Goal: Transaction & Acquisition: Purchase product/service

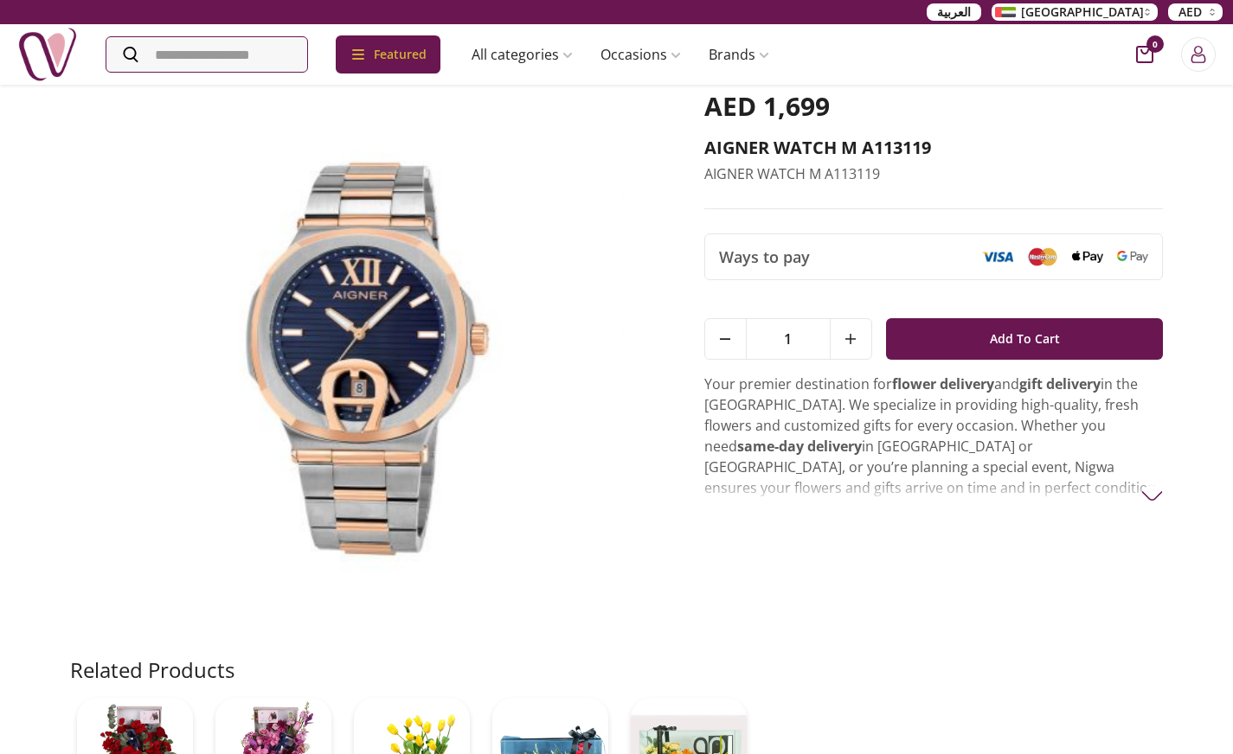
scroll to position [260, 0]
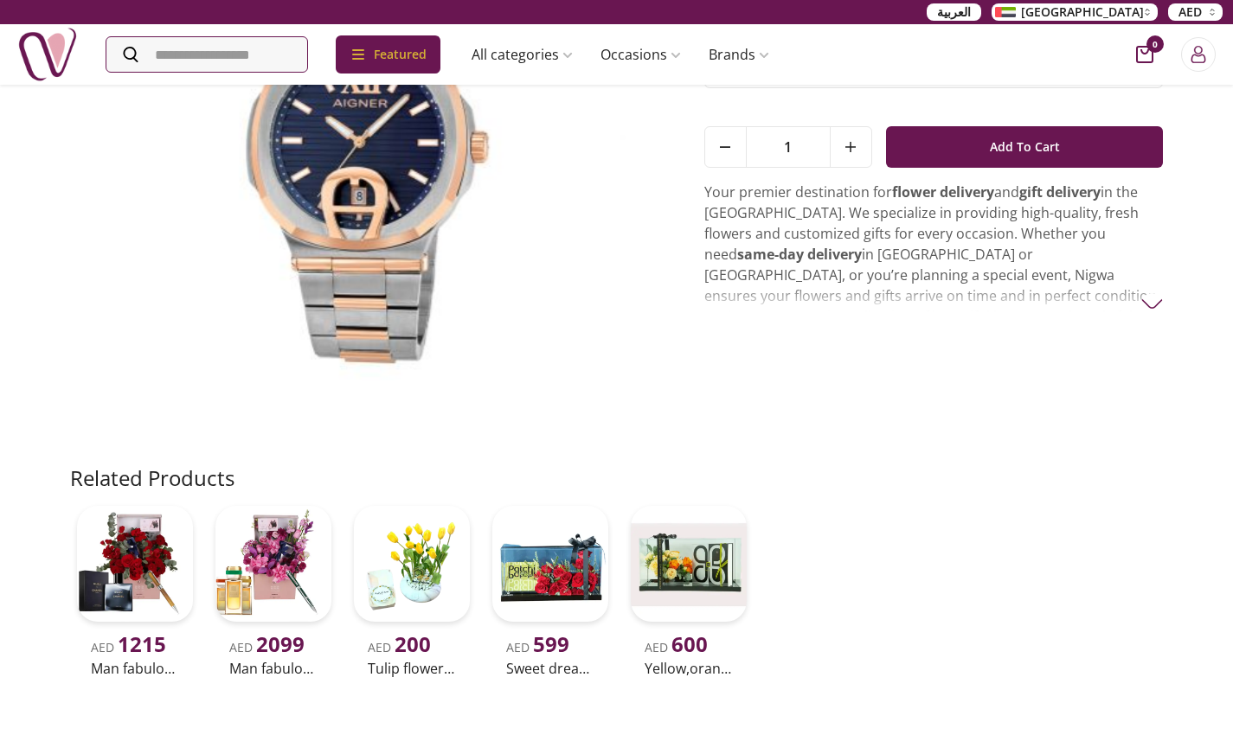
click at [1148, 301] on img at bounding box center [1152, 304] width 22 height 22
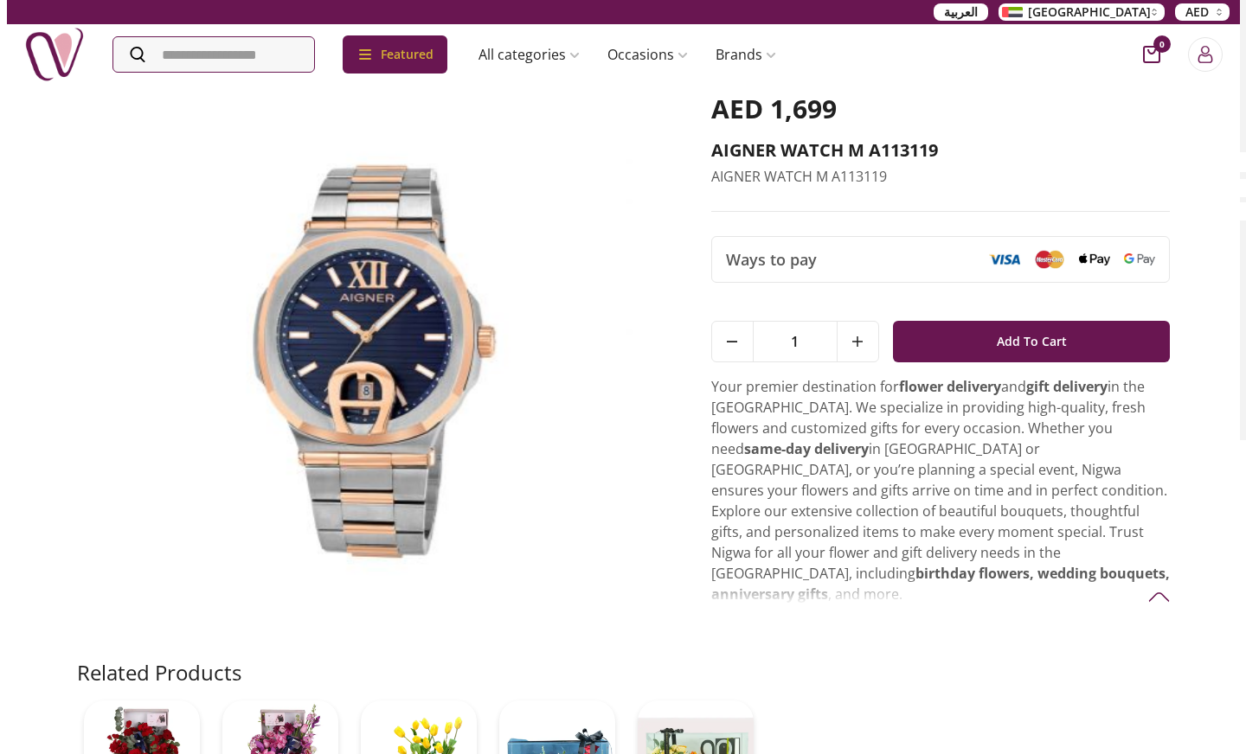
scroll to position [0, 0]
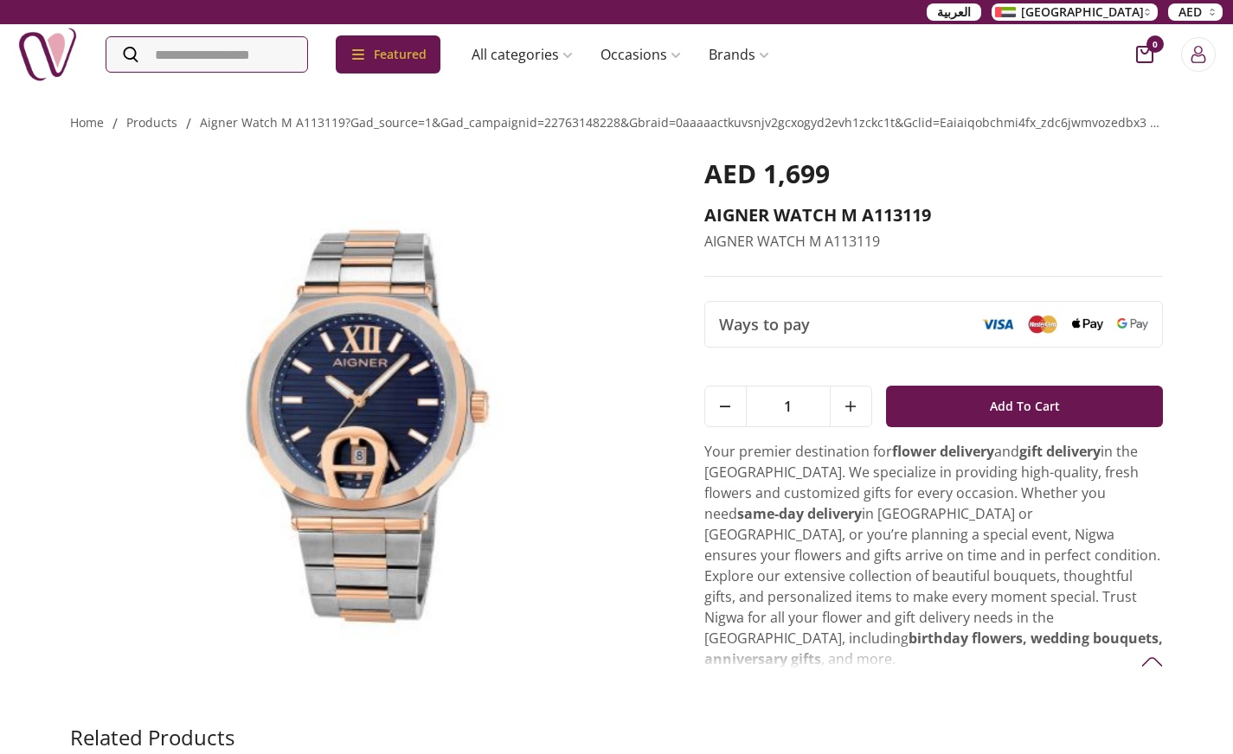
click at [382, 338] on img at bounding box center [363, 421] width 586 height 526
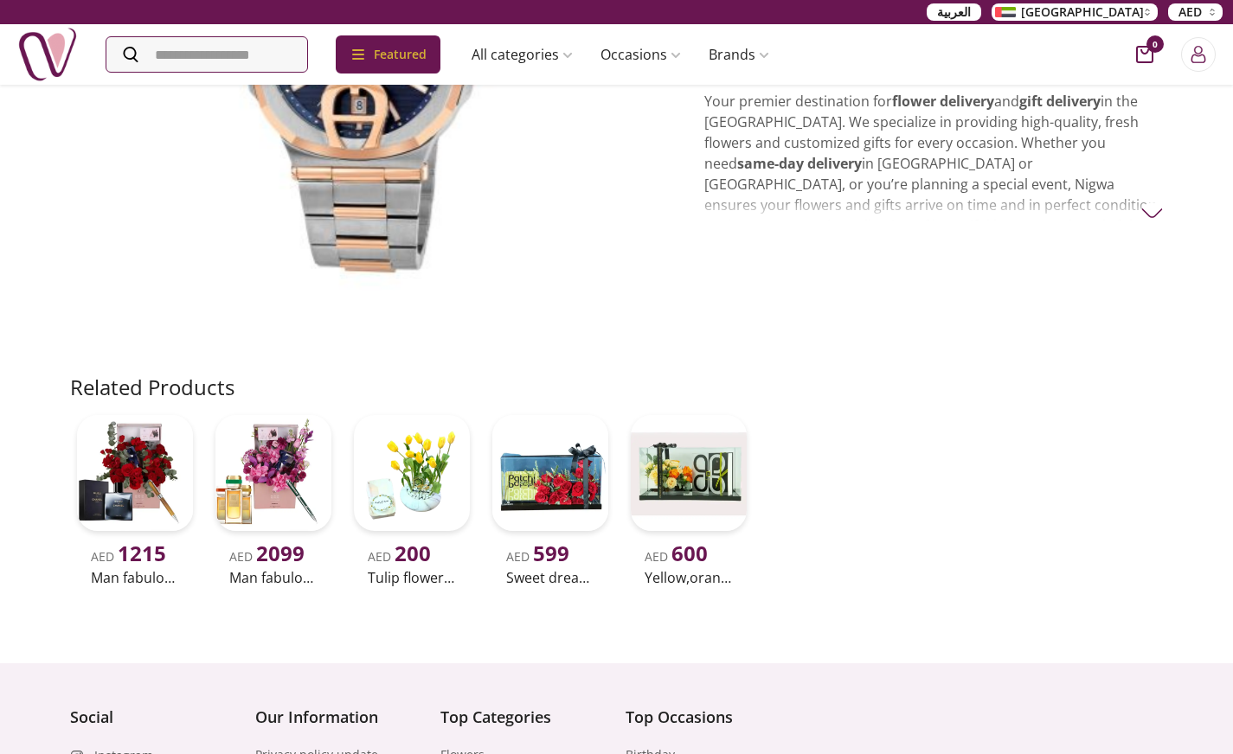
scroll to position [232, 0]
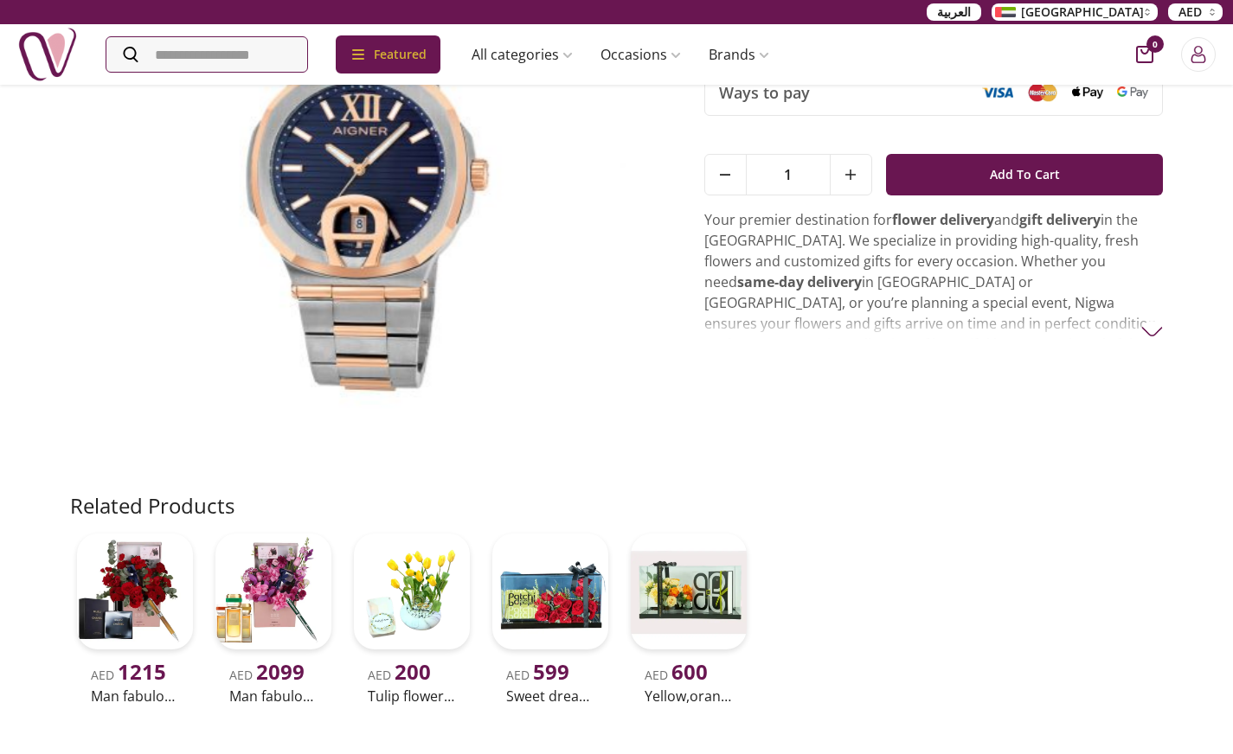
drag, startPoint x: 1153, startPoint y: 330, endPoint x: 1137, endPoint y: 330, distance: 16.4
click at [1153, 330] on img at bounding box center [1152, 332] width 22 height 22
